Goal: Navigation & Orientation: Find specific page/section

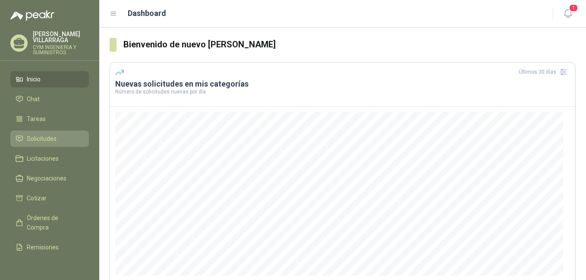
click at [35, 133] on link "Solicitudes" at bounding box center [49, 139] width 78 height 16
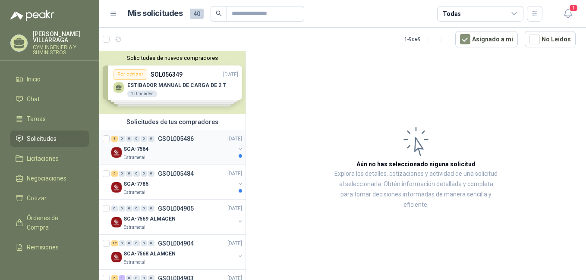
click at [169, 147] on div "SCA-7564" at bounding box center [179, 149] width 112 height 10
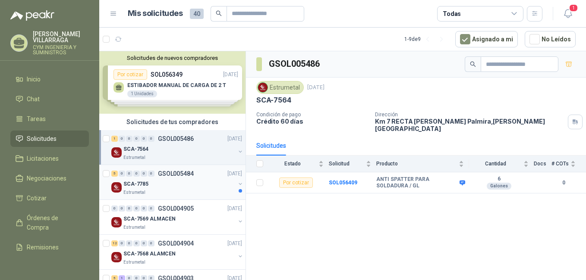
click at [189, 176] on p "GSOL005484" at bounding box center [176, 174] width 36 height 6
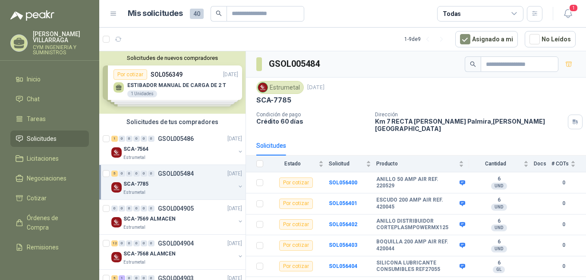
click at [201, 81] on div "Solicitudes de nuevos compradores Por cotizar SOL056349 [DATE] ESTIBADOR MANUAL…" at bounding box center [172, 82] width 146 height 63
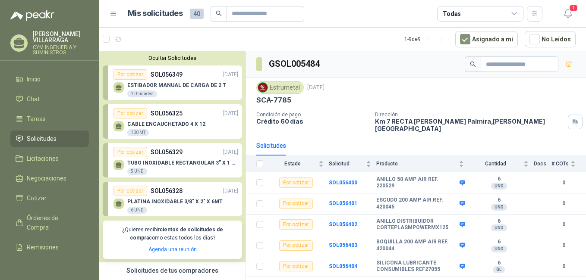
click at [189, 83] on p "ESTIBADOR MANUAL DE CARGA DE 2 T" at bounding box center [176, 85] width 99 height 6
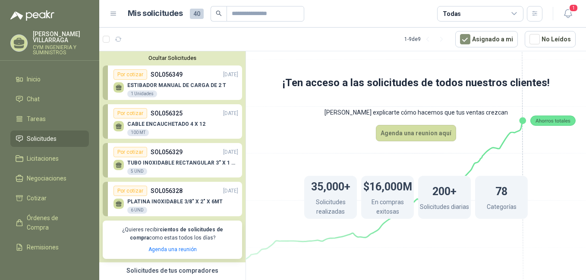
click at [179, 79] on p "SOL056349" at bounding box center [167, 74] width 32 height 9
click at [160, 117] on p "SOL056325" at bounding box center [167, 113] width 32 height 9
drag, startPoint x: 176, startPoint y: 119, endPoint x: 174, endPoint y: 124, distance: 5.8
click at [176, 119] on link "Por cotizar SOL056325 [DATE] CABLE ENCAUCHETADO 4 X 12 100 MT" at bounding box center [172, 121] width 139 height 35
click at [161, 155] on p "SOL056329" at bounding box center [167, 151] width 32 height 9
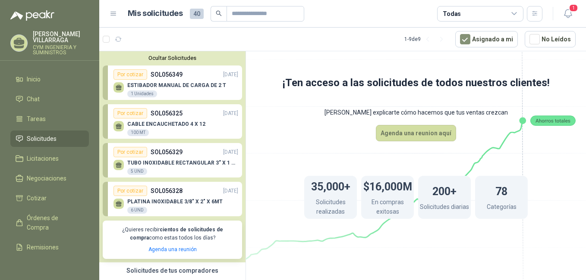
click at [154, 198] on div "PLATINA INOXIDABLE 3/8" X 2" X 6MT 6 UND" at bounding box center [175, 205] width 125 height 18
click at [173, 81] on div "ESTIBADOR MANUAL DE CARGA DE 2 T 1 Unidades" at bounding box center [175, 89] width 125 height 18
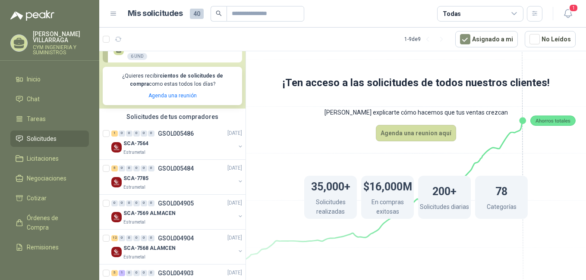
scroll to position [173, 0]
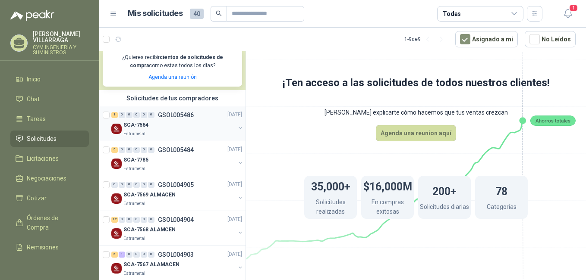
click at [166, 132] on div "Estrumetal" at bounding box center [179, 134] width 112 height 7
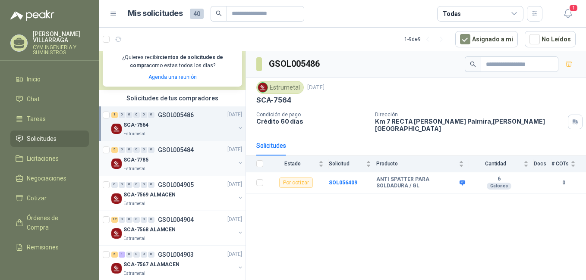
click at [168, 159] on div "SCA-7785" at bounding box center [179, 160] width 112 height 10
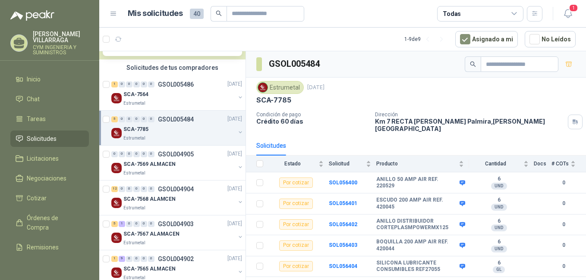
scroll to position [216, 0]
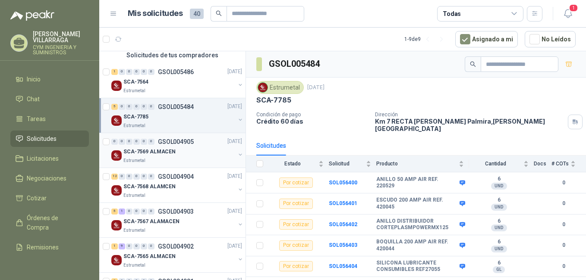
click at [166, 152] on p "SCA-7569 ALMACEN" at bounding box center [149, 152] width 52 height 8
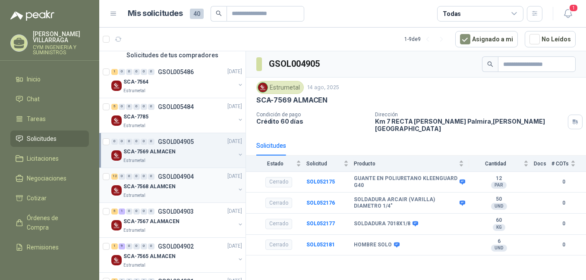
click at [172, 177] on p "GSOL004904" at bounding box center [176, 177] width 36 height 6
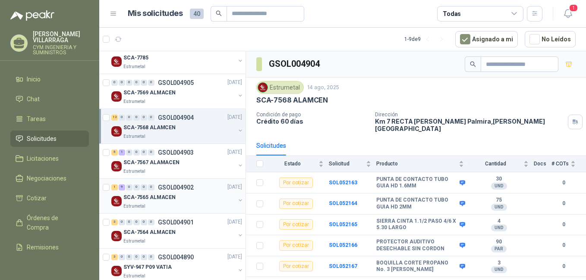
scroll to position [302, 0]
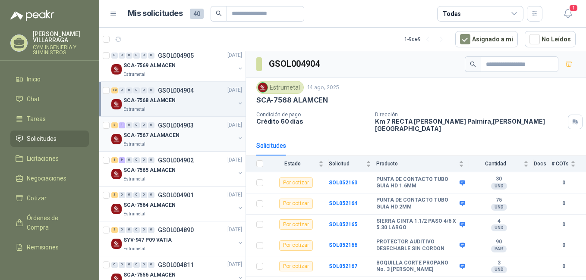
click at [169, 147] on div "Estrumetal" at bounding box center [179, 144] width 112 height 7
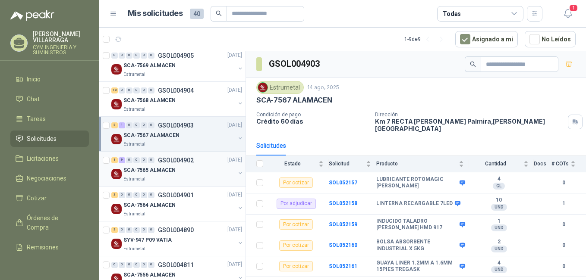
click at [161, 163] on p "GSOL004902" at bounding box center [176, 160] width 36 height 6
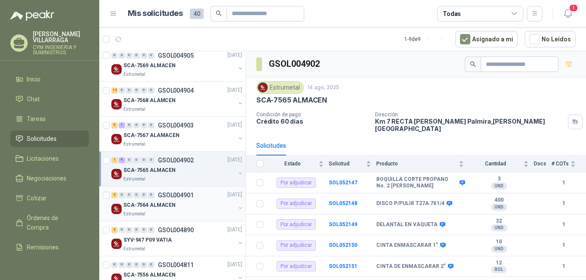
click at [168, 200] on div "3 0 0 0 0 0 GSOL004901 [DATE]" at bounding box center [177, 195] width 132 height 10
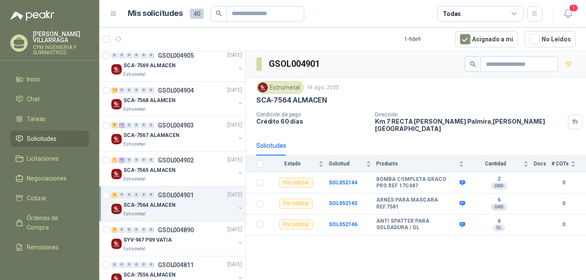
scroll to position [323, 0]
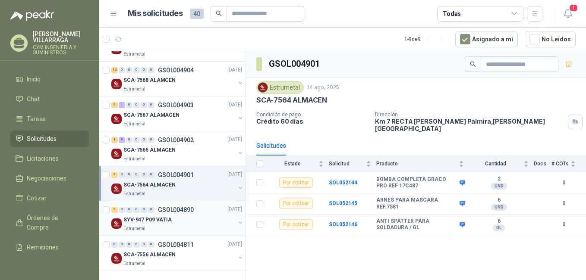
click at [167, 213] on p "GSOL004890" at bounding box center [176, 210] width 36 height 6
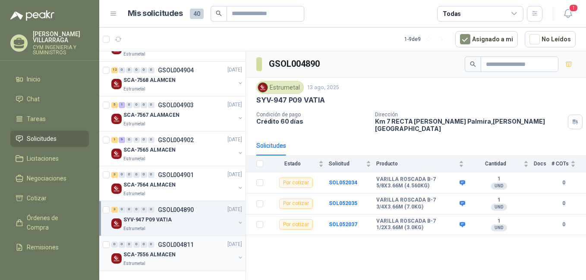
click at [160, 250] on div "SCA-7556 ALMACEN" at bounding box center [179, 255] width 112 height 10
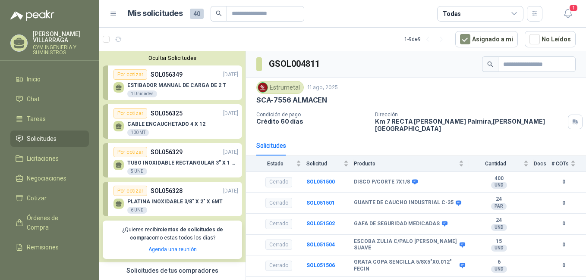
click at [181, 75] on p "SOL056349" at bounding box center [167, 74] width 32 height 9
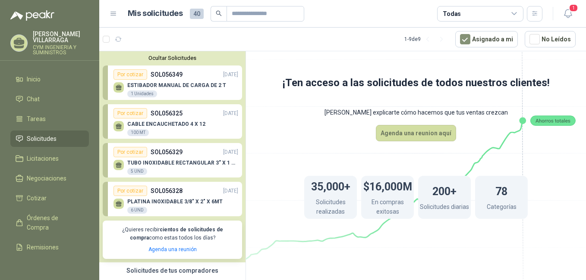
click at [151, 112] on p "SOL056325" at bounding box center [167, 113] width 32 height 9
click at [130, 72] on div "Por cotizar" at bounding box center [130, 74] width 34 height 10
